Goal: Transaction & Acquisition: Purchase product/service

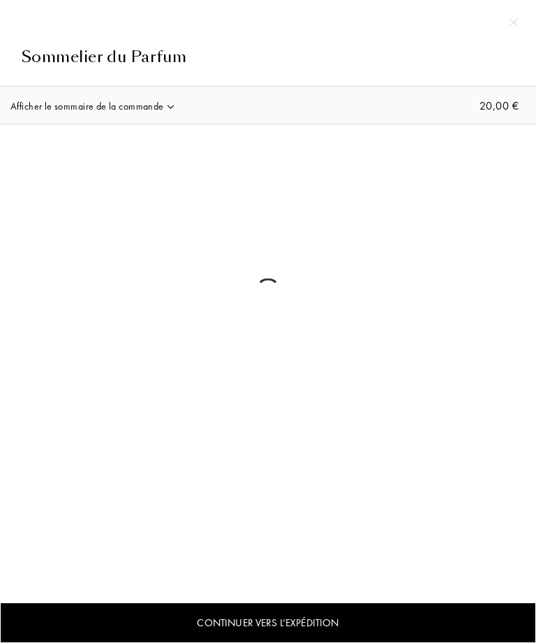
select select "FR"
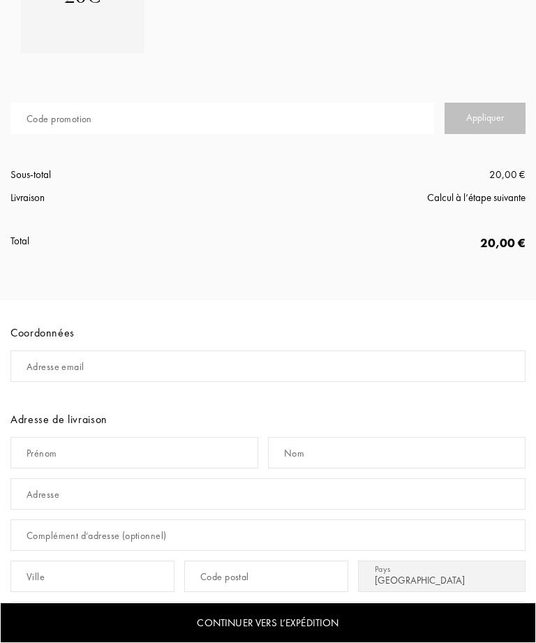
scroll to position [438, 0]
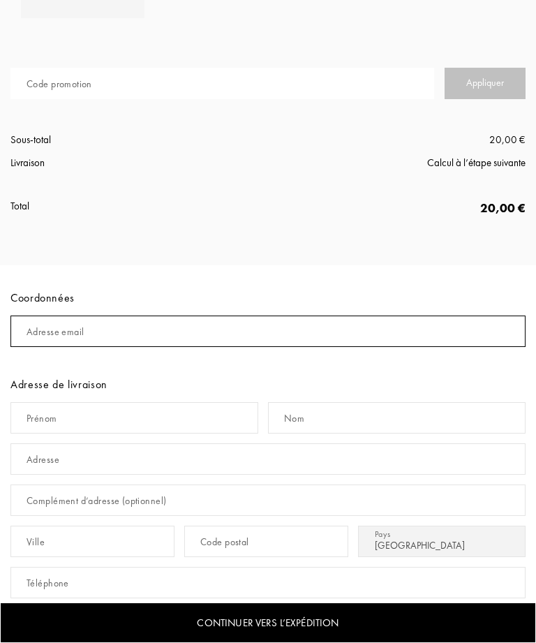
click at [209, 332] on input "mail" at bounding box center [267, 330] width 515 height 31
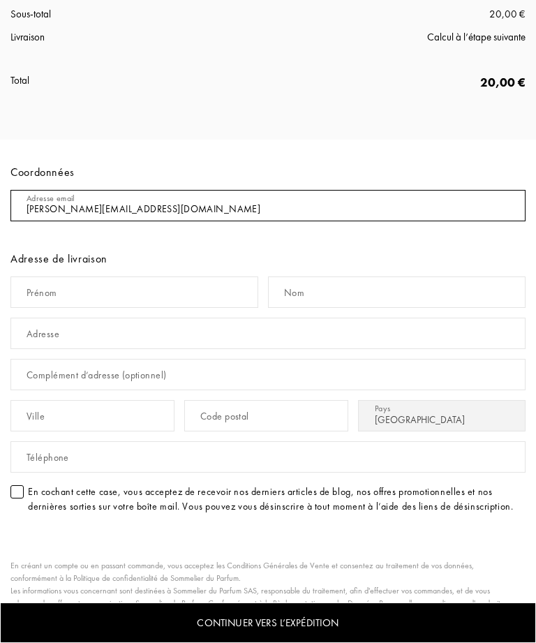
scroll to position [565, 0]
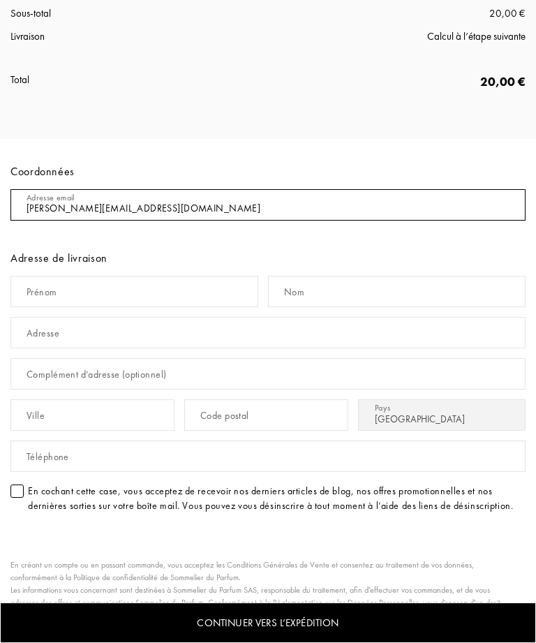
type input "[PERSON_NAME][EMAIL_ADDRESS][DOMAIN_NAME]"
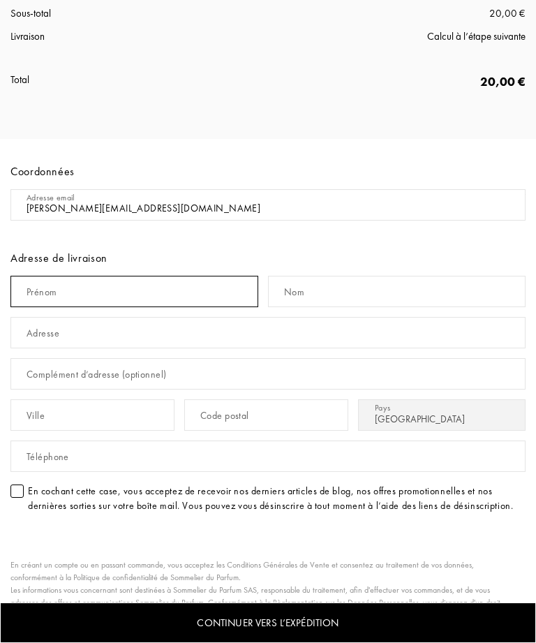
click at [173, 281] on input "text" at bounding box center [134, 291] width 248 height 31
type input "[PERSON_NAME]"
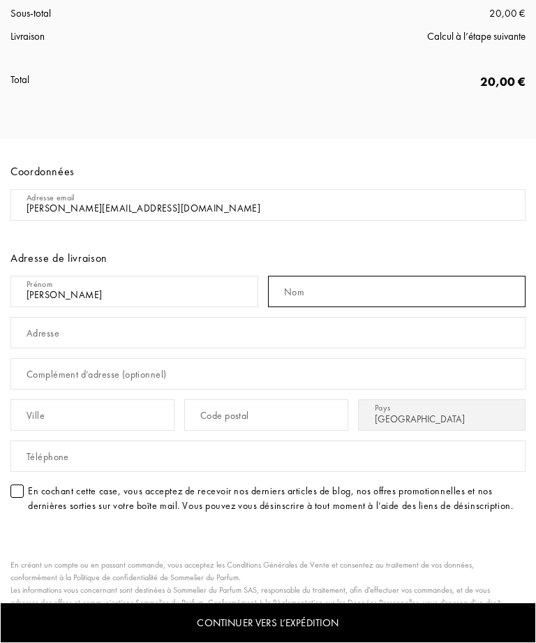
click at [366, 288] on input "text" at bounding box center [397, 291] width 258 height 31
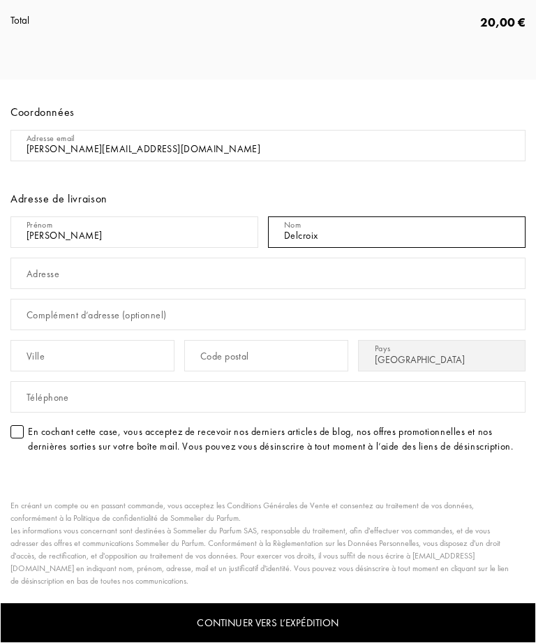
type input "Delcroix"
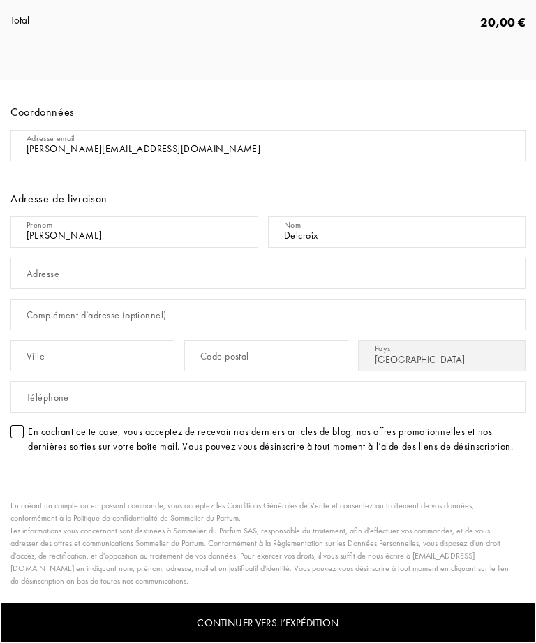
click at [257, 274] on input "text" at bounding box center [267, 273] width 515 height 31
click at [203, 278] on input "[STREET_ADDRESS]" at bounding box center [267, 273] width 515 height 31
type input "[STREET_ADDRESS][PERSON_NAME]"
click at [130, 352] on input "text" at bounding box center [92, 355] width 164 height 31
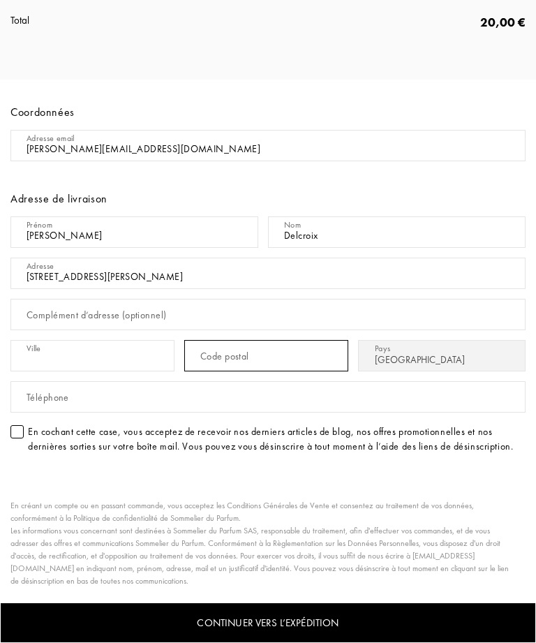
click at [262, 348] on input "text" at bounding box center [266, 355] width 164 height 31
type input "33600"
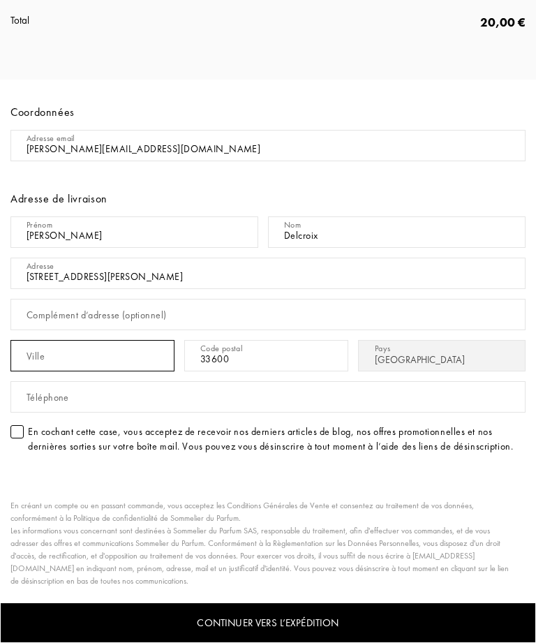
click at [125, 356] on input "text" at bounding box center [92, 355] width 164 height 31
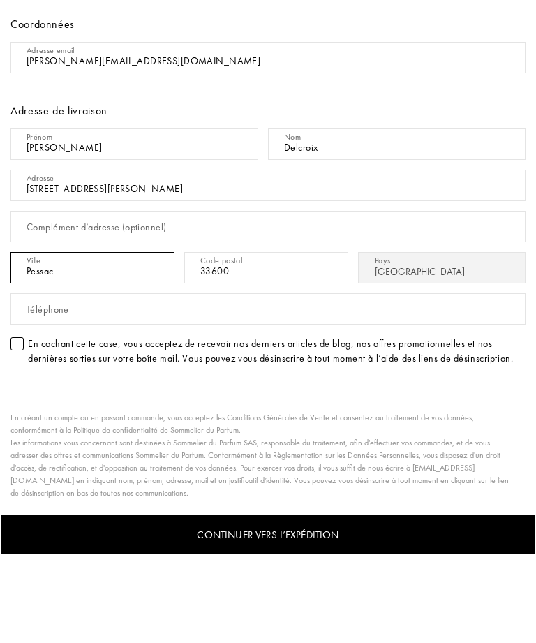
type input "Pessac"
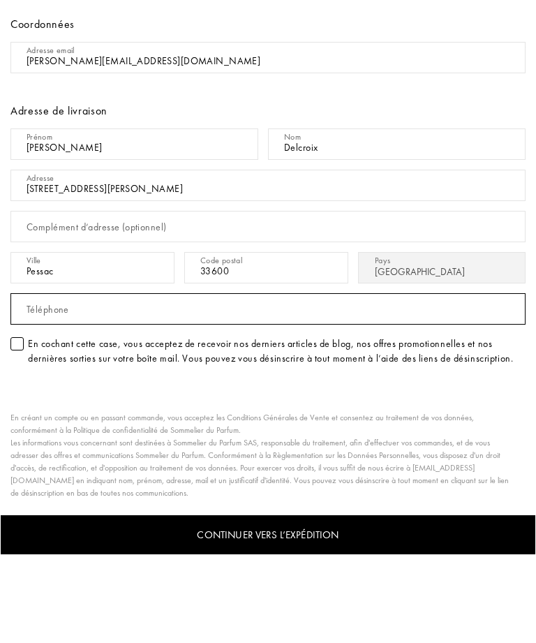
click at [263, 381] on input "text" at bounding box center [267, 396] width 515 height 31
type input "0689496139"
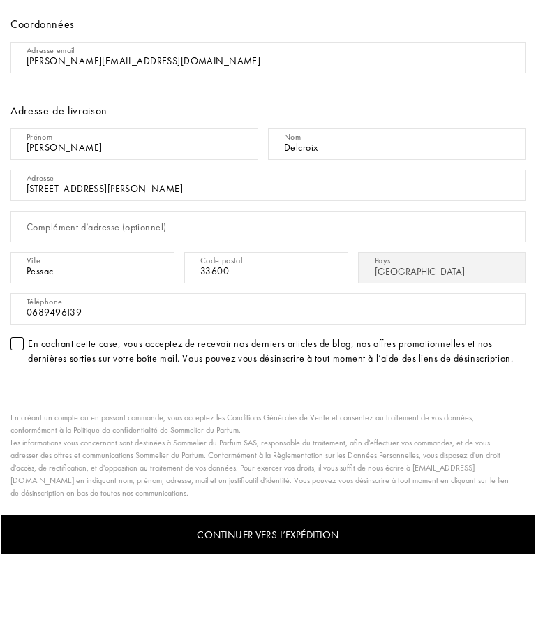
click at [13, 425] on div at bounding box center [16, 431] width 13 height 13
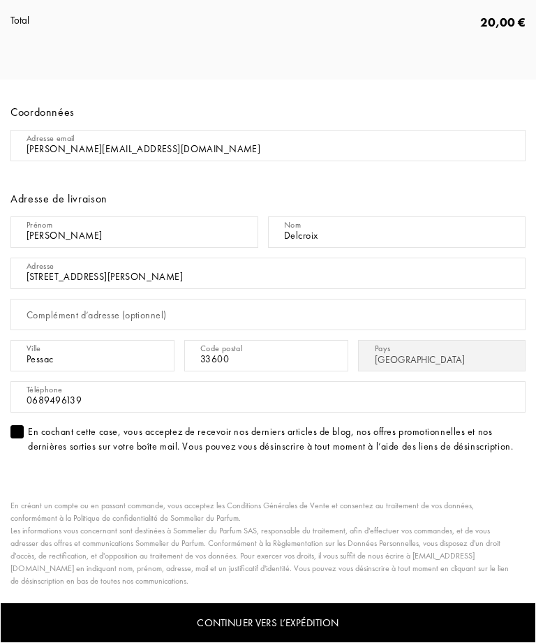
click at [18, 431] on div at bounding box center [16, 431] width 13 height 13
click at [432, 610] on div "Continuer vers l’expédition" at bounding box center [268, 622] width 536 height 41
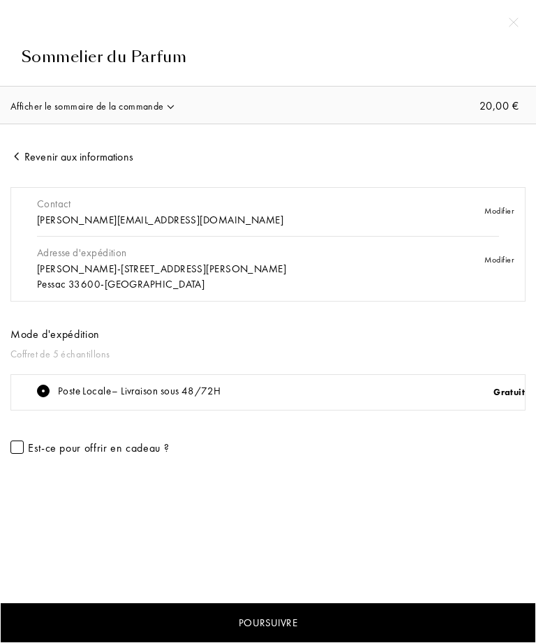
click at [23, 151] on img at bounding box center [16, 156] width 13 height 13
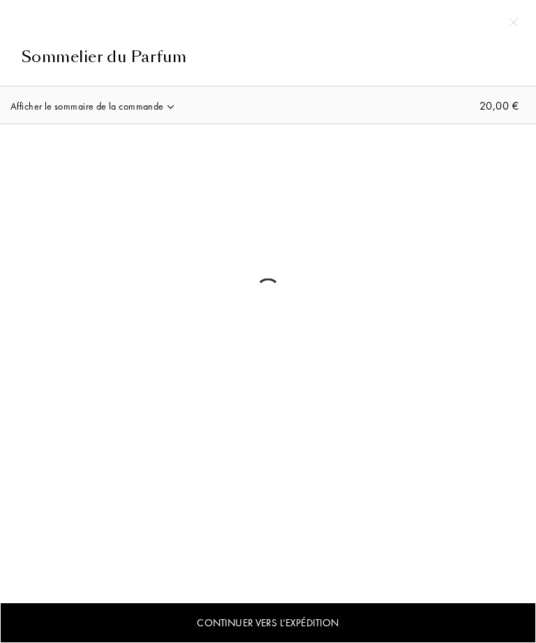
select select "FR"
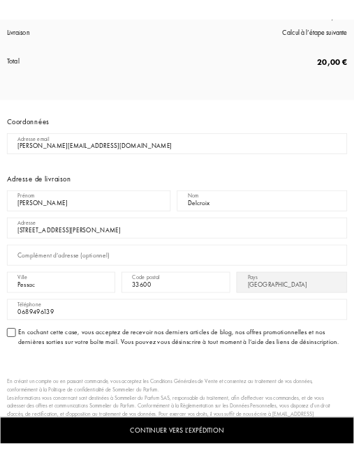
scroll to position [596, 0]
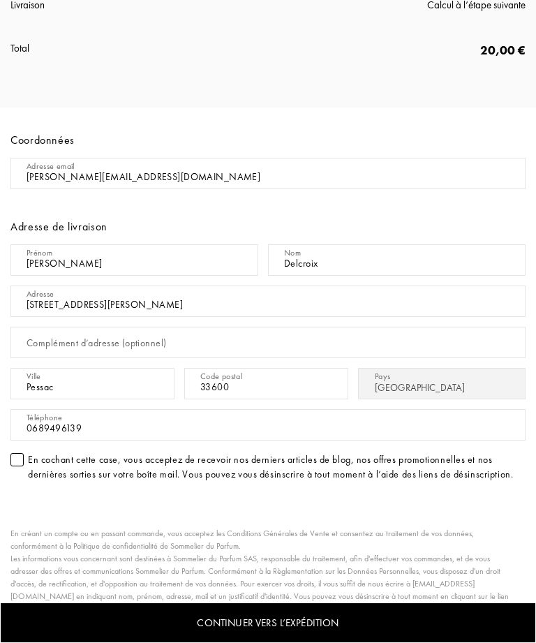
click at [186, 302] on input "[STREET_ADDRESS][PERSON_NAME]" at bounding box center [267, 300] width 515 height 31
type input "62"
